Goal: Information Seeking & Learning: Learn about a topic

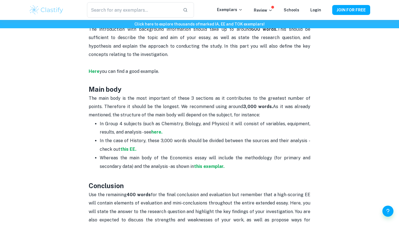
scroll to position [318, 0]
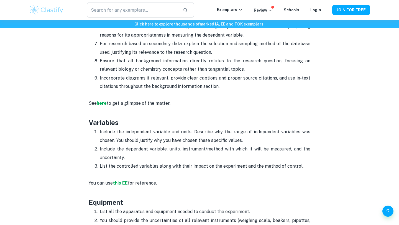
scroll to position [631, 0]
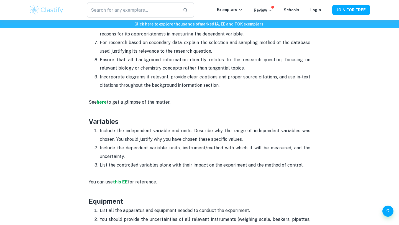
click at [103, 103] on strong "here" at bounding box center [102, 101] width 10 height 5
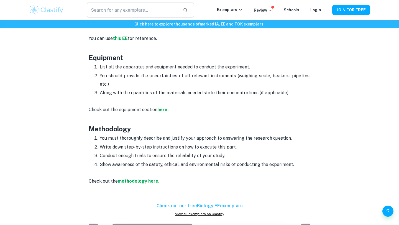
scroll to position [777, 0]
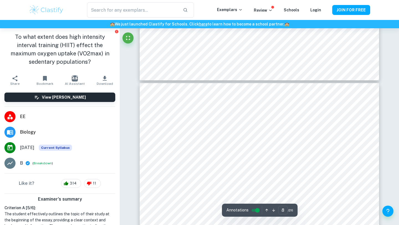
scroll to position [2419, 0]
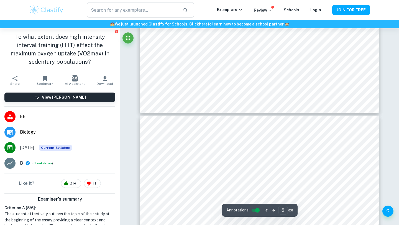
type input "5"
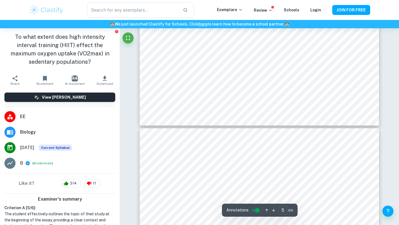
scroll to position [1680, 0]
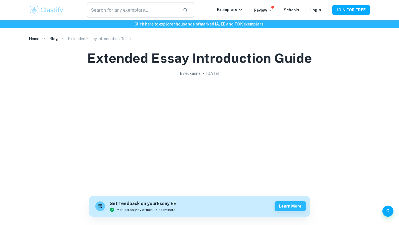
scroll to position [708, 0]
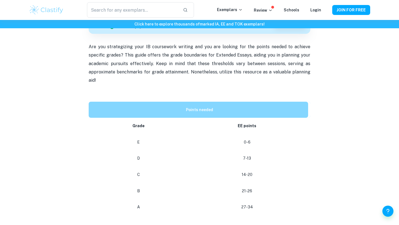
scroll to position [201, 0]
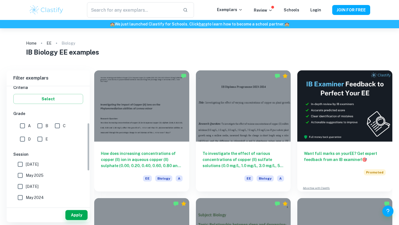
scroll to position [102, 0]
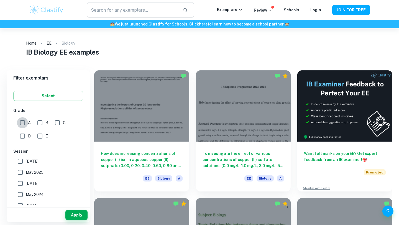
click at [22, 123] on input "A" at bounding box center [22, 122] width 11 height 11
checkbox input "true"
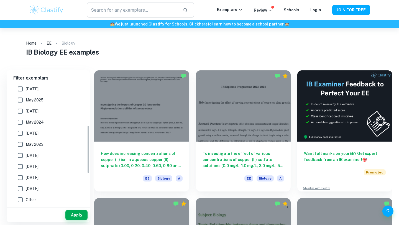
scroll to position [0, 0]
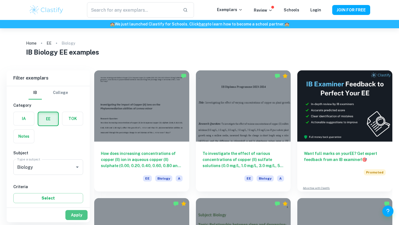
click at [67, 219] on button "Apply" at bounding box center [76, 215] width 22 height 10
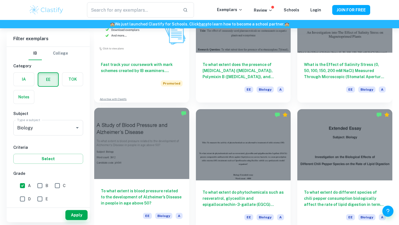
scroll to position [346, 0]
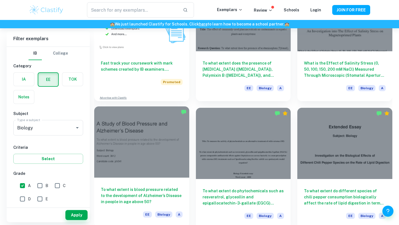
click at [151, 194] on h6 "To what extent is blood pressure related to the development of Alzheimer’s Dise…" at bounding box center [142, 195] width 82 height 18
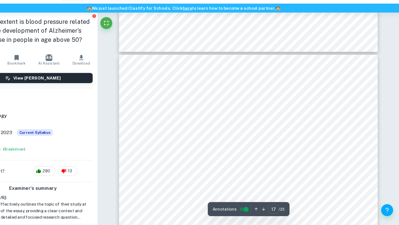
scroll to position [5575, 0]
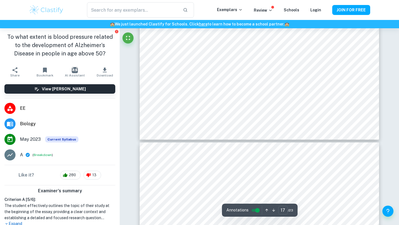
type input "18"
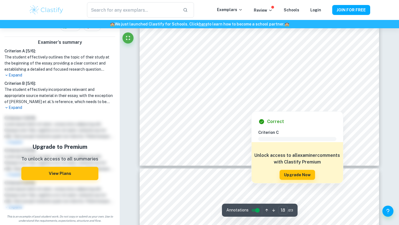
scroll to position [6181, 0]
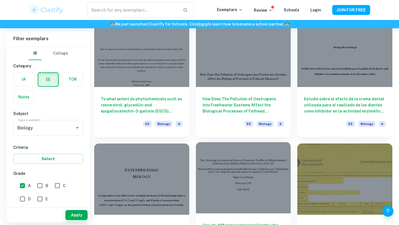
scroll to position [565, 0]
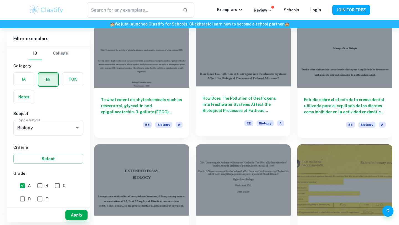
click at [253, 104] on h6 "How Does The Pollution of Oestrogens into Freshwater Systems Affect the Biologi…" at bounding box center [244, 104] width 82 height 18
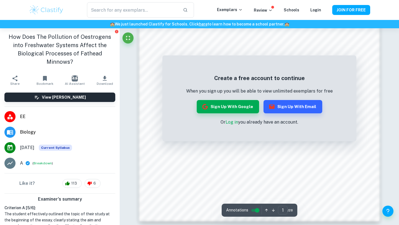
scroll to position [526, 0]
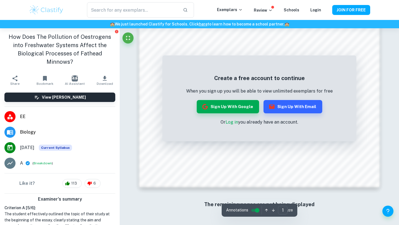
click at [235, 121] on link "Log in" at bounding box center [232, 121] width 12 height 5
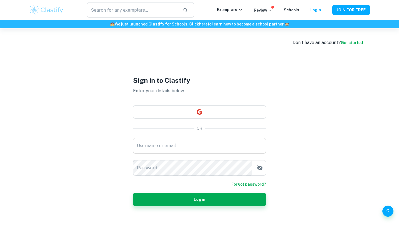
click at [188, 144] on input "Username or email" at bounding box center [199, 146] width 133 height 16
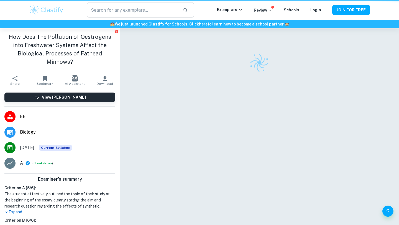
scroll to position [28, 0]
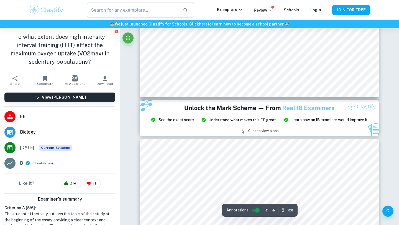
scroll to position [2746, 0]
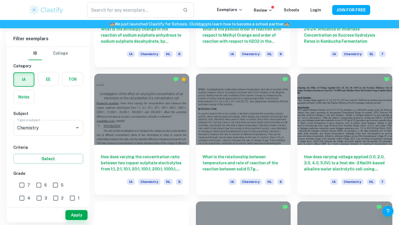
scroll to position [802, 0]
